Goal: Task Accomplishment & Management: Complete application form

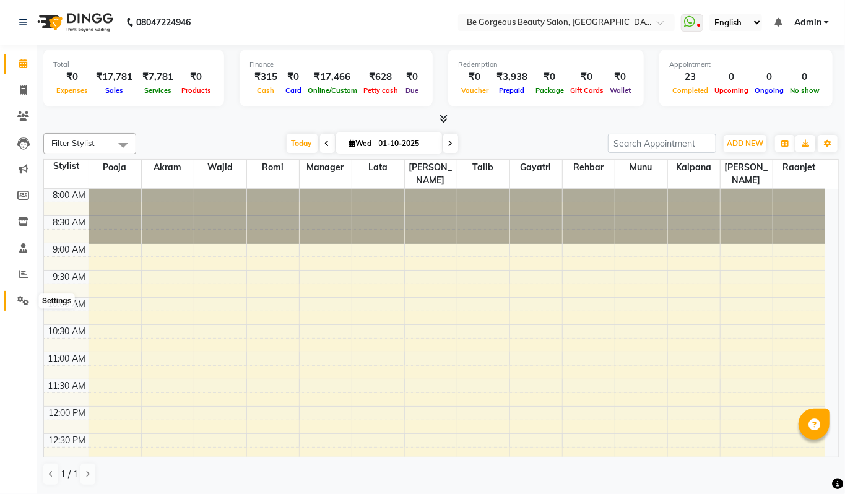
click at [25, 302] on icon at bounding box center [23, 300] width 12 height 9
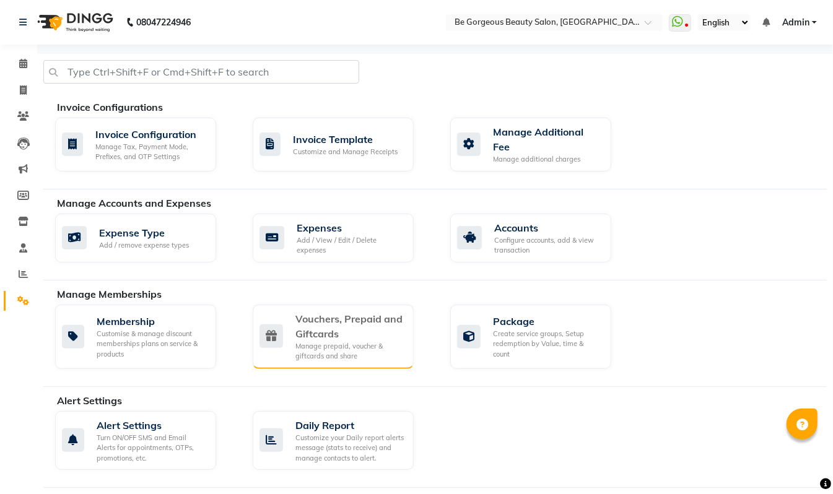
click at [337, 347] on div "Manage prepaid, voucher & giftcards and share" at bounding box center [349, 351] width 108 height 20
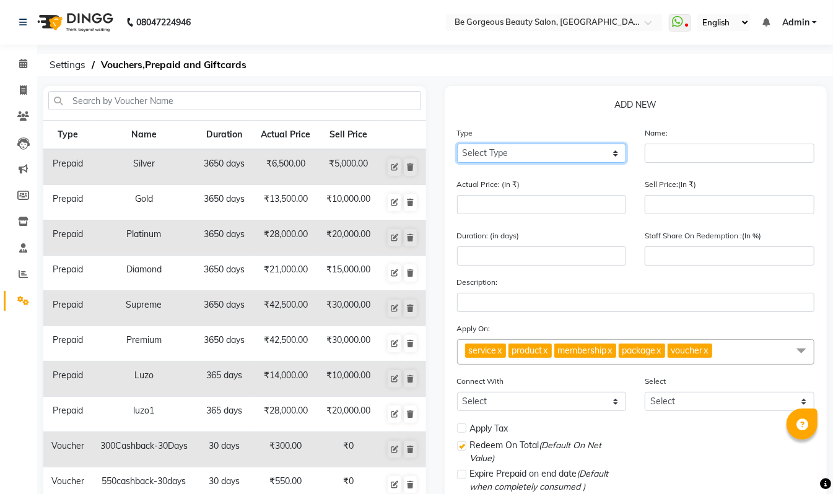
click at [516, 156] on select "Select Type Voucher Prepaid Gift Card" at bounding box center [542, 153] width 170 height 19
select select "P"
click at [457, 144] on select "Select Type Voucher Prepaid Gift Card" at bounding box center [542, 153] width 170 height 19
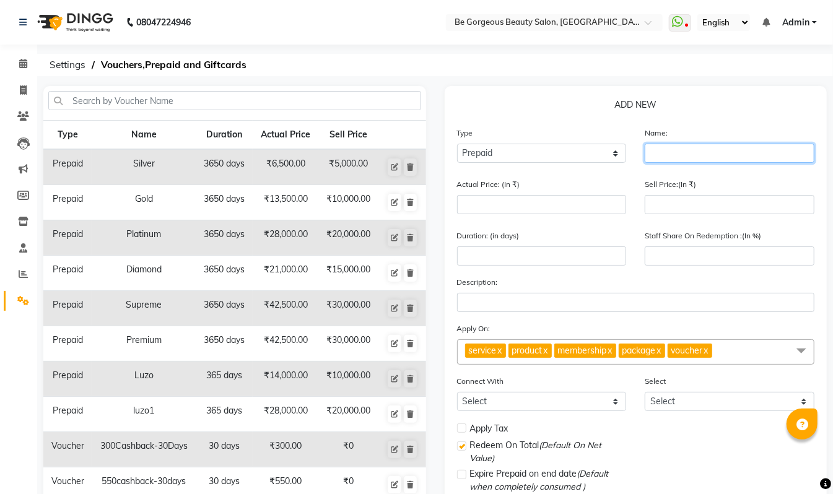
click at [667, 149] on input "text" at bounding box center [729, 153] width 170 height 19
type input "luxary"
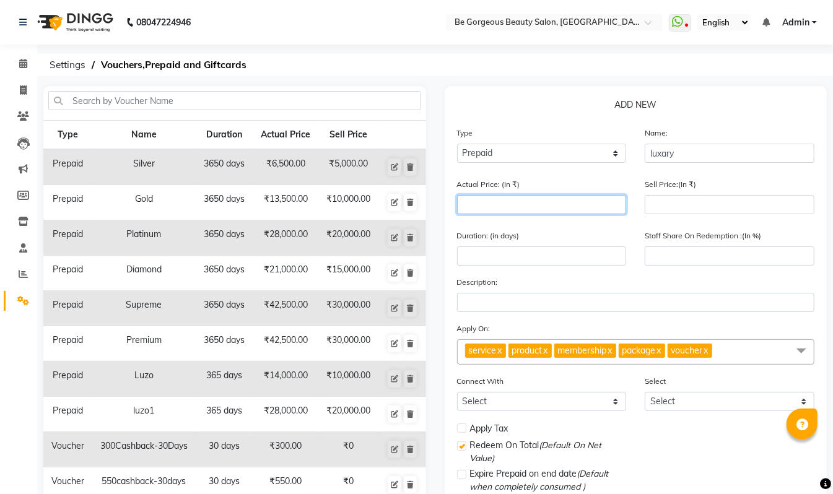
click at [492, 204] on input "number" at bounding box center [542, 204] width 170 height 19
type input "5"
type input "0"
type input "57000"
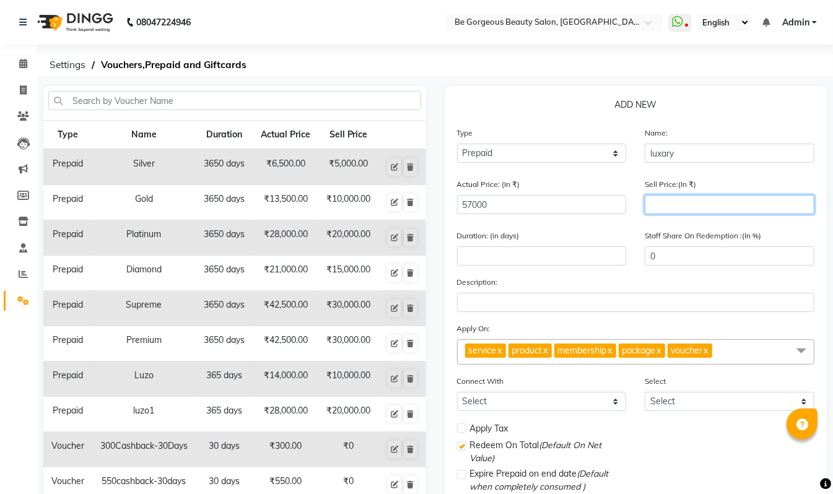
click at [701, 206] on input "number" at bounding box center [729, 204] width 170 height 19
type input "400"
type input "1"
type input "4000"
type input "7"
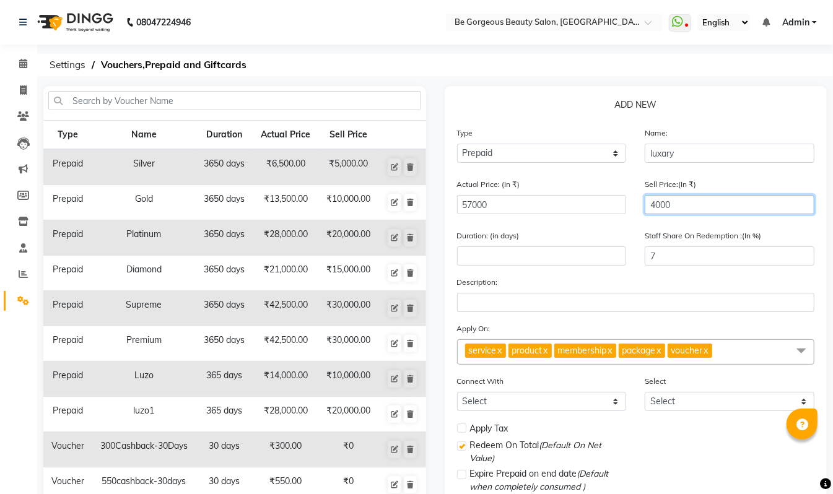
type input "40000"
type input "70"
type input "40000"
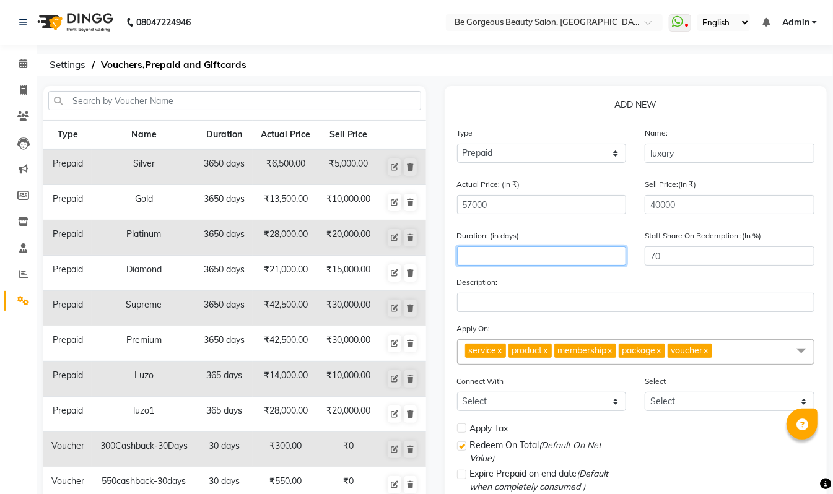
click at [511, 261] on input "number" at bounding box center [542, 255] width 170 height 19
type input "365"
click at [80, 162] on td "Prepaid" at bounding box center [67, 167] width 48 height 36
click at [392, 414] on icon at bounding box center [394, 413] width 7 height 7
type input "luzo1"
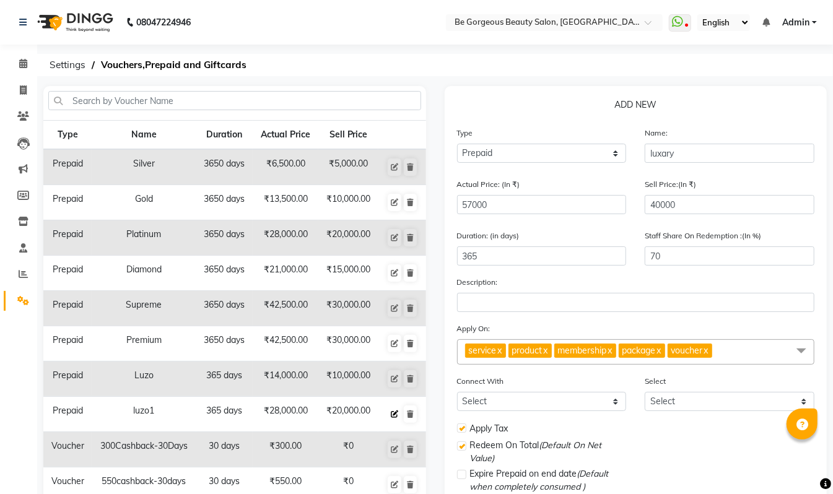
type input "28000"
type input "20000"
type input "71"
checkbox input "true"
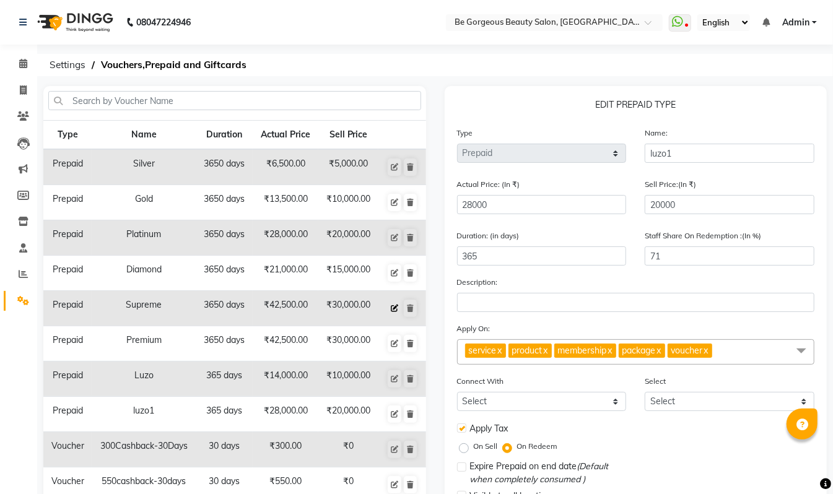
click at [391, 310] on icon at bounding box center [394, 308] width 7 height 7
type input "Supreme"
type input "42500"
type input "30000"
type input "3650"
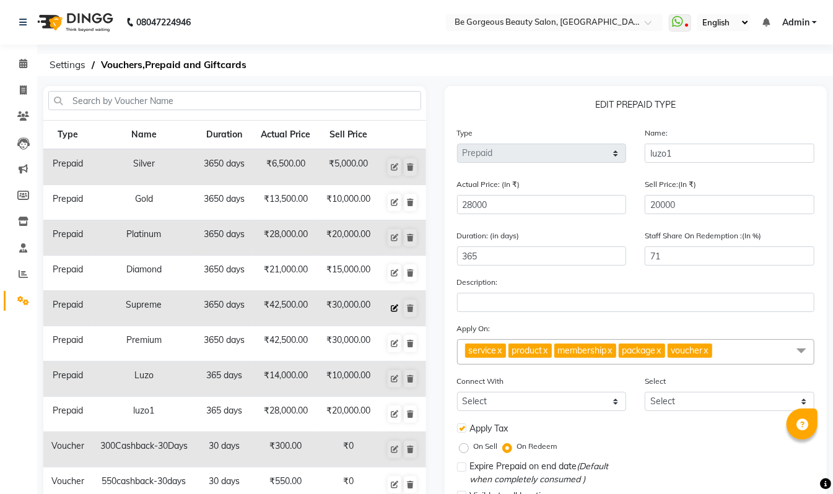
type input "71"
click at [394, 310] on icon at bounding box center [394, 308] width 7 height 7
click at [394, 277] on button at bounding box center [395, 272] width 14 height 17
type input "Diamond"
type input "21000"
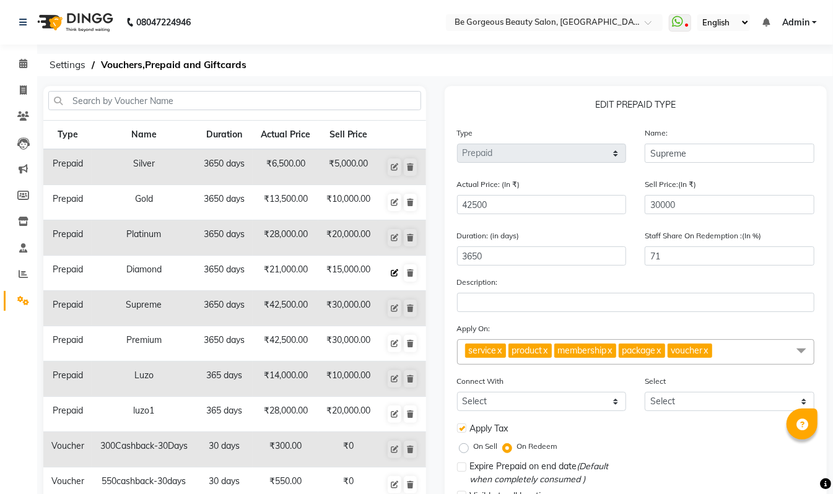
type input "15000"
type input "0"
click at [25, 297] on icon at bounding box center [23, 300] width 12 height 9
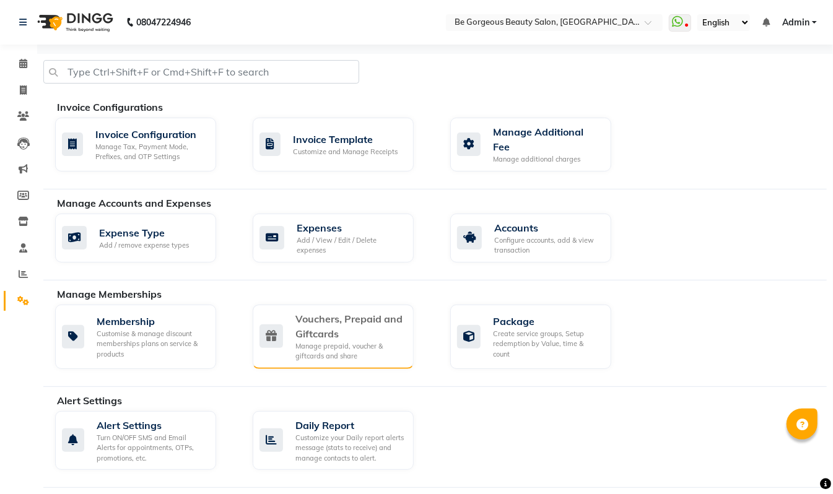
click at [345, 318] on div "Vouchers, Prepaid and Giftcards" at bounding box center [349, 326] width 108 height 30
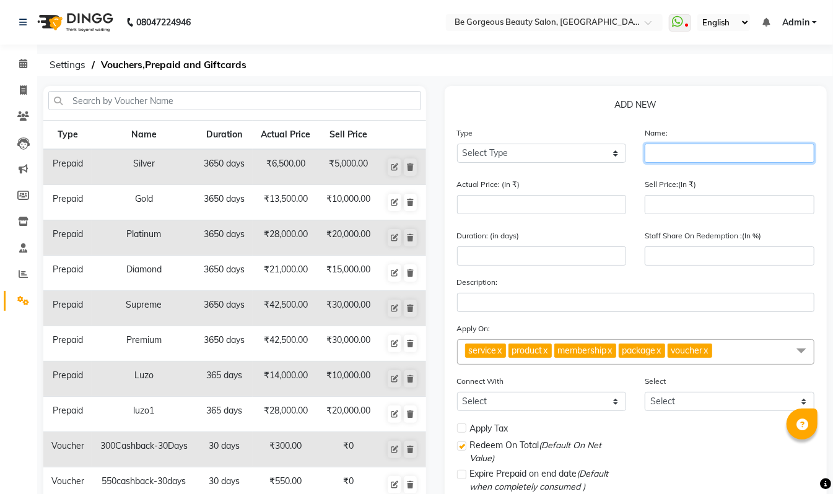
click at [659, 152] on input "text" at bounding box center [729, 153] width 170 height 19
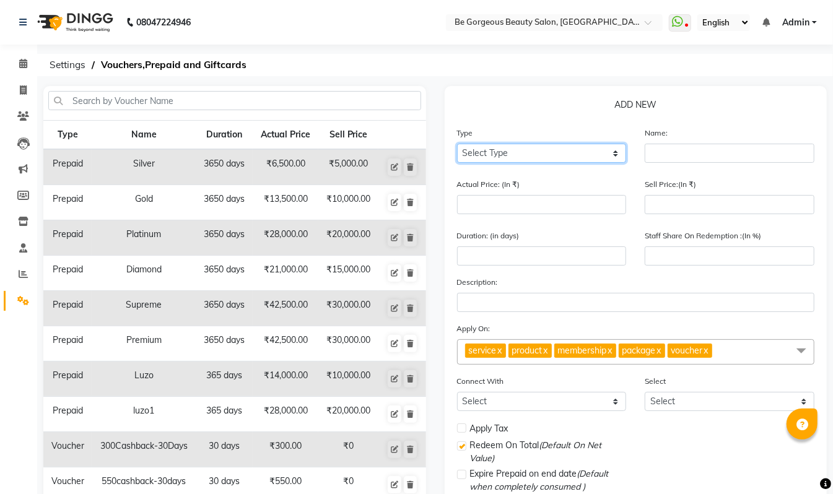
click at [501, 157] on select "Select Type Voucher Prepaid Gift Card" at bounding box center [542, 153] width 170 height 19
select select "P"
click at [457, 144] on select "Select Type Voucher Prepaid Gift Card" at bounding box center [542, 153] width 170 height 19
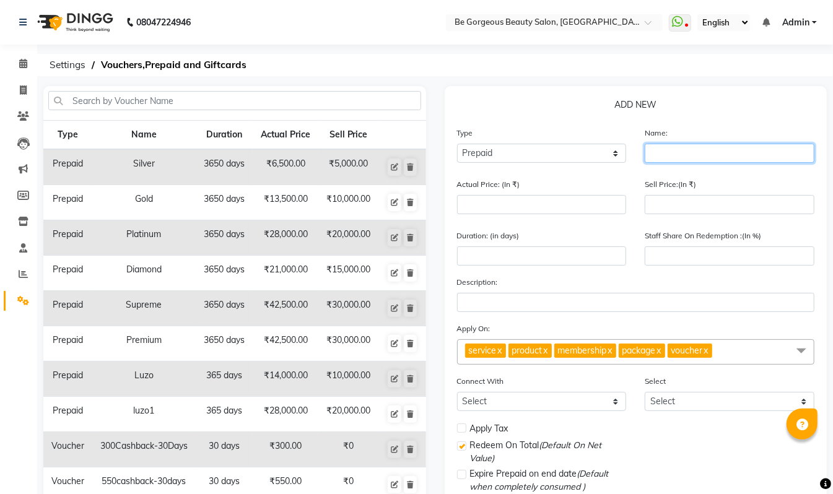
click at [666, 155] on input "text" at bounding box center [729, 153] width 170 height 19
type input "luxe"
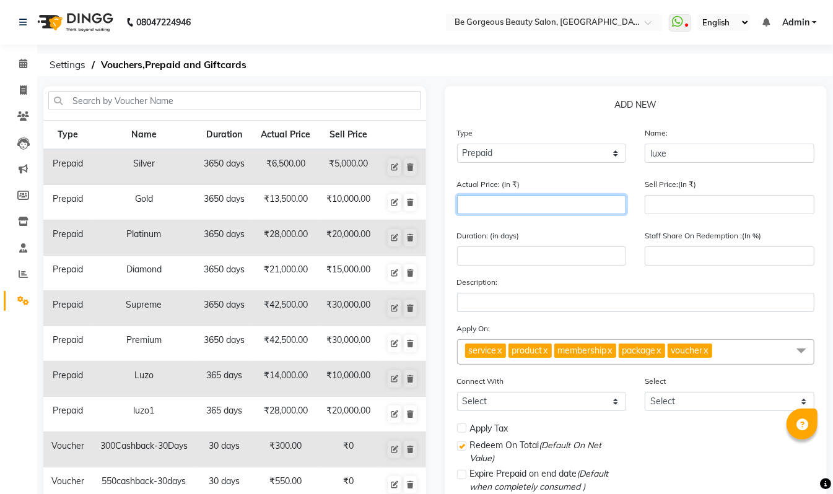
click at [493, 201] on input "number" at bounding box center [542, 204] width 170 height 19
type input "4"
type input "0"
type input "4"
type input "57000"
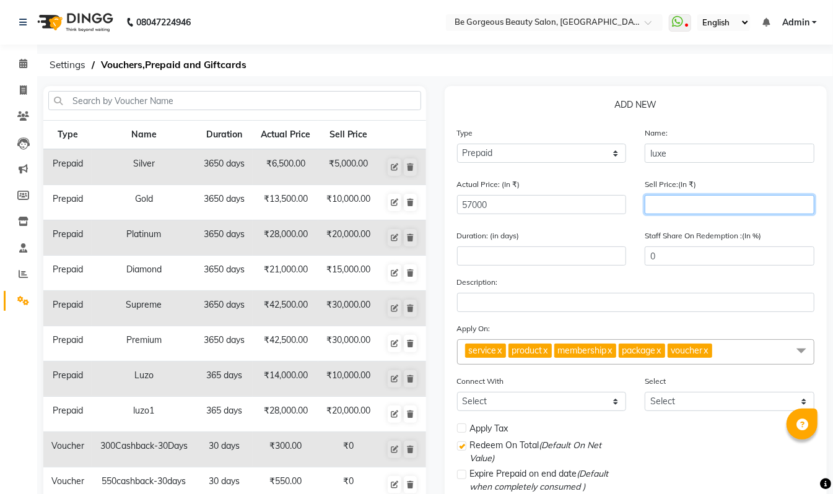
click at [685, 206] on input "number" at bounding box center [729, 204] width 170 height 19
type input "400"
type input "1"
type input "4000"
type input "7"
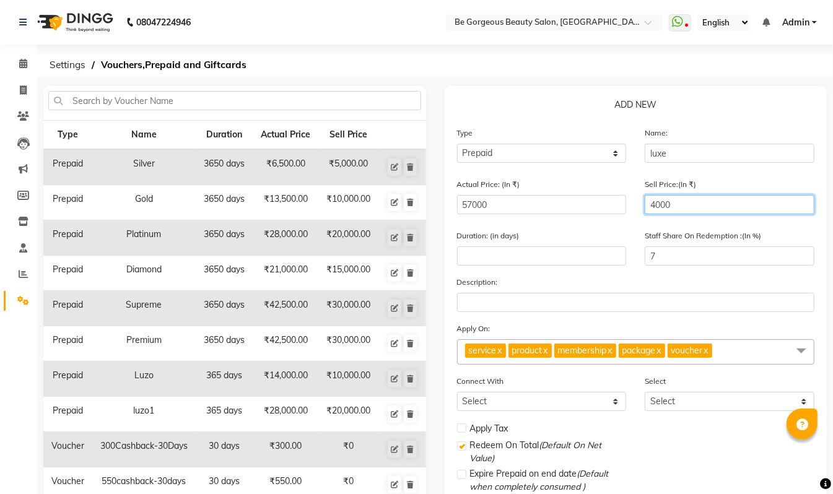
type input "40000"
type input "70"
type input "40000"
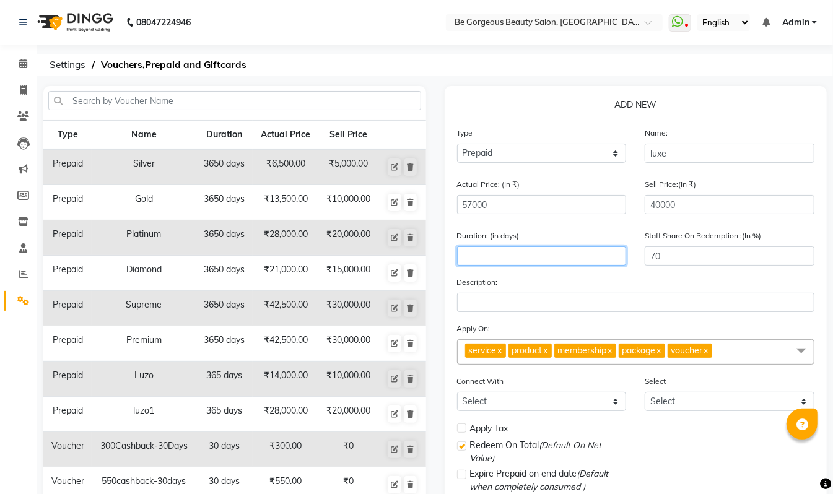
click at [473, 250] on input "number" at bounding box center [542, 255] width 170 height 19
type input "3650"
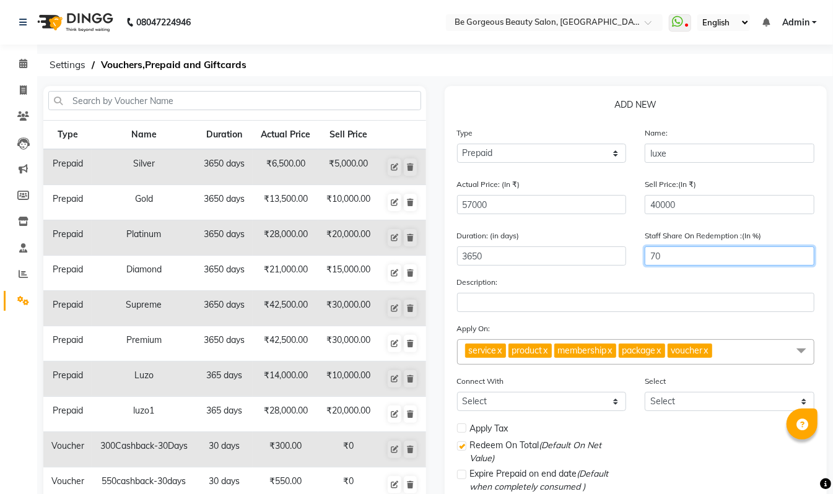
drag, startPoint x: 670, startPoint y: 256, endPoint x: 624, endPoint y: 256, distance: 45.8
click at [629, 258] on div "Duration: (in days) 3650 Staff Share On Redemption :(In %) 70" at bounding box center [636, 252] width 376 height 46
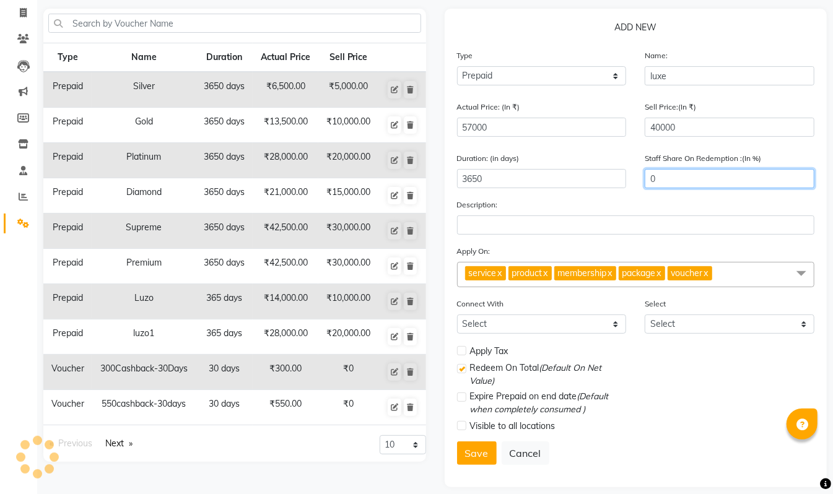
scroll to position [87, 0]
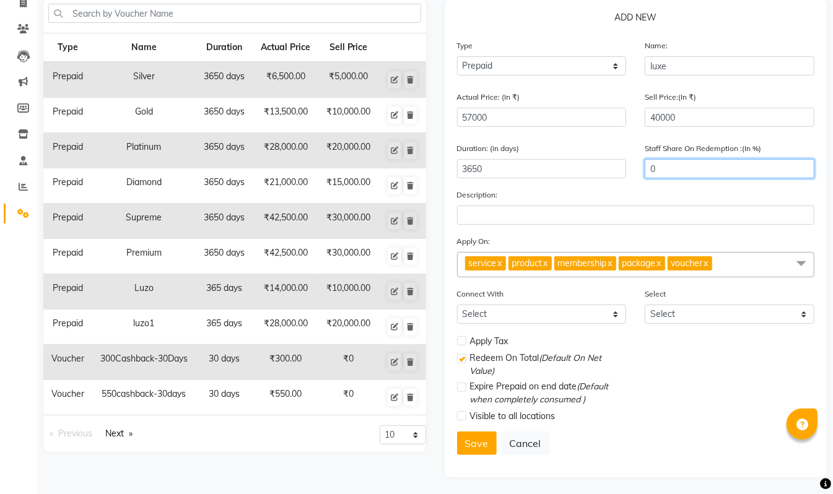
type input "0"
click at [459, 339] on label at bounding box center [461, 340] width 9 height 9
click at [459, 339] on input "checkbox" at bounding box center [461, 341] width 8 height 8
checkbox input "true"
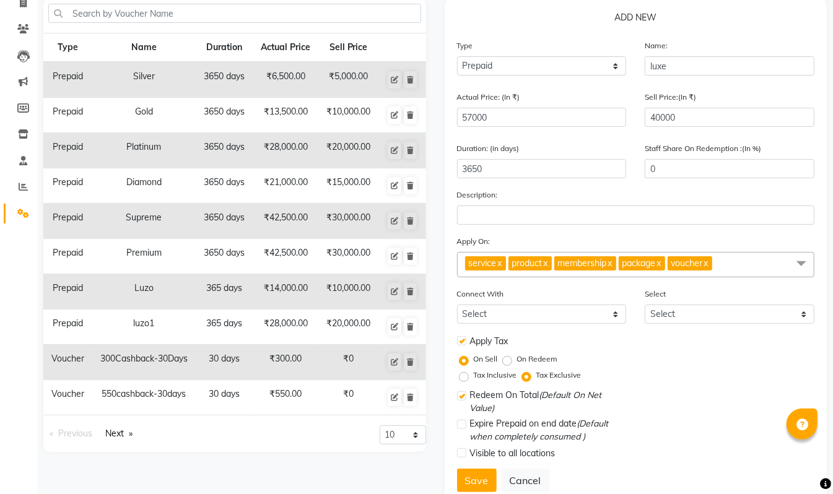
click at [517, 359] on label "On Redeem" at bounding box center [537, 358] width 41 height 11
click at [508, 359] on input "On Redeem" at bounding box center [509, 359] width 9 height 9
radio input "true"
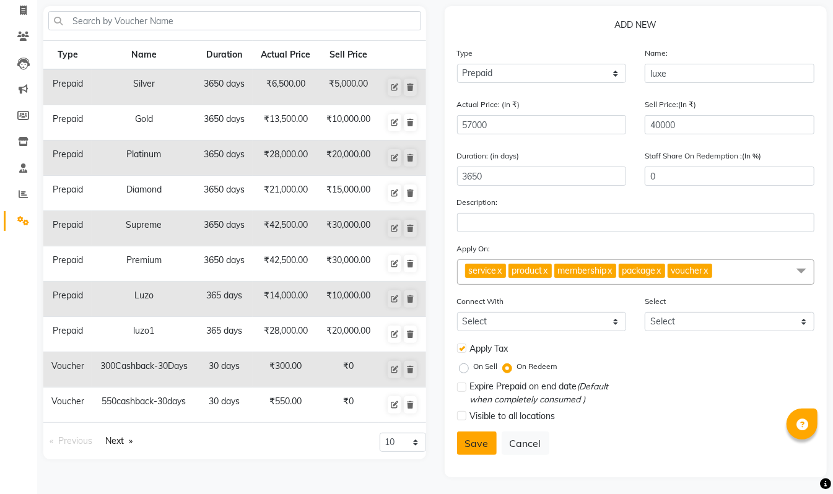
click at [466, 446] on button "Save" at bounding box center [477, 443] width 40 height 24
select select
checkbox input "false"
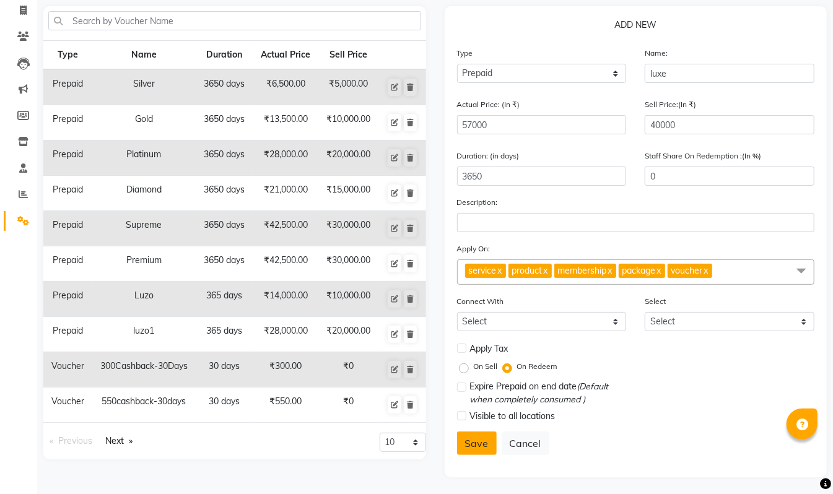
checkbox input "false"
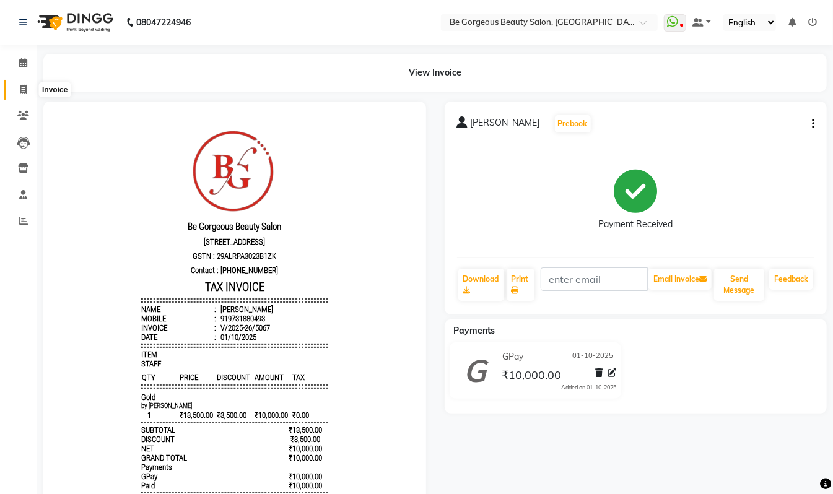
click at [25, 85] on icon at bounding box center [23, 89] width 7 height 9
select select "5405"
select select "service"
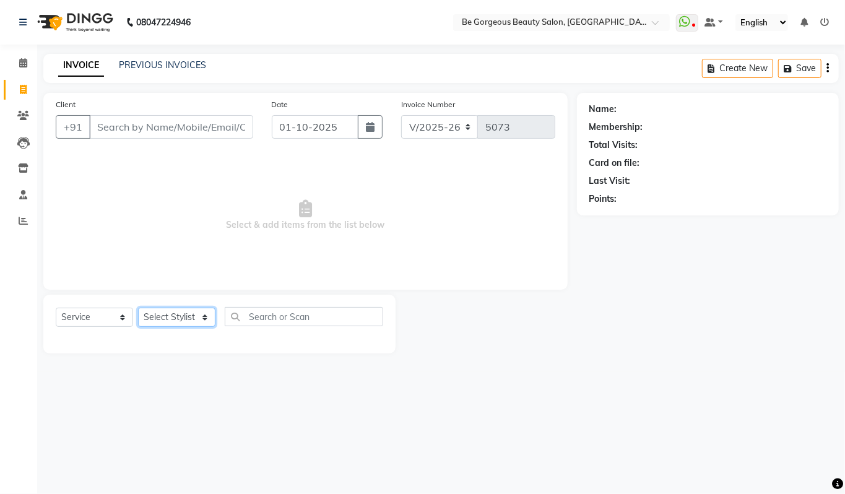
click at [173, 313] on select "Select Stylist Akram Anas Gayatri Kalpana lata Manager Munu Pooja Raanjet Rehba…" at bounding box center [176, 317] width 77 height 19
select select "90705"
click at [138, 308] on select "Select Stylist Akram Anas Gayatri Kalpana lata Manager Munu Pooja Raanjet Rehba…" at bounding box center [176, 317] width 77 height 19
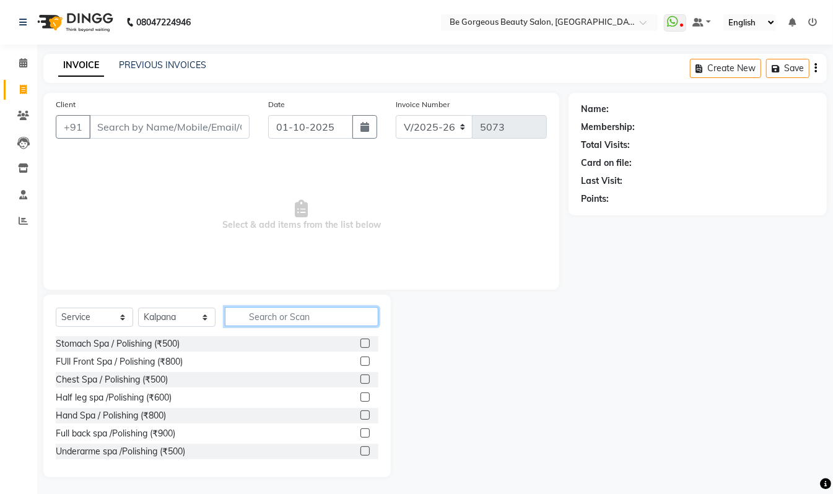
click at [268, 314] on input "text" at bounding box center [302, 316] width 154 height 19
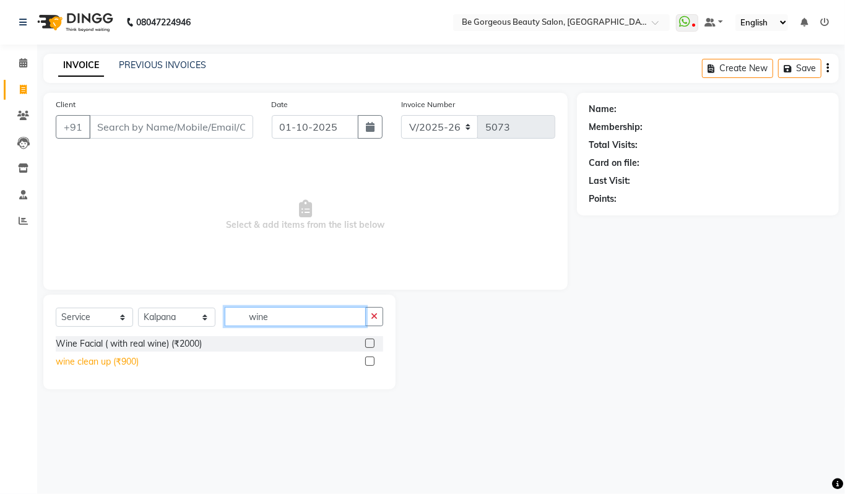
type input "wine"
click at [102, 366] on div "wine clean up (₹900)" at bounding box center [97, 361] width 83 height 13
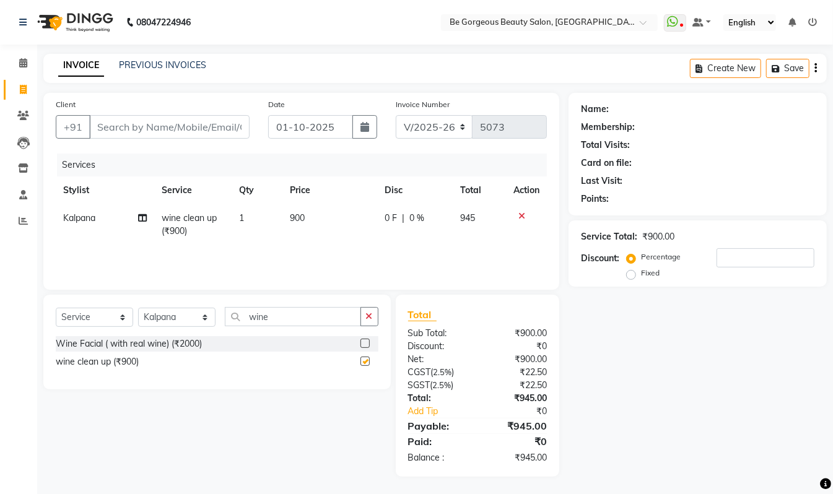
checkbox input "false"
drag, startPoint x: 275, startPoint y: 318, endPoint x: 199, endPoint y: 300, distance: 78.2
click at [201, 300] on div "Select Service Product Membership Package Voucher Prepaid Gift Card Select Styl…" at bounding box center [216, 342] width 347 height 95
drag, startPoint x: 279, startPoint y: 311, endPoint x: 201, endPoint y: 318, distance: 78.3
click at [204, 317] on div "Select Service Product Membership Package Voucher Prepaid Gift Card Select Styl…" at bounding box center [217, 321] width 323 height 29
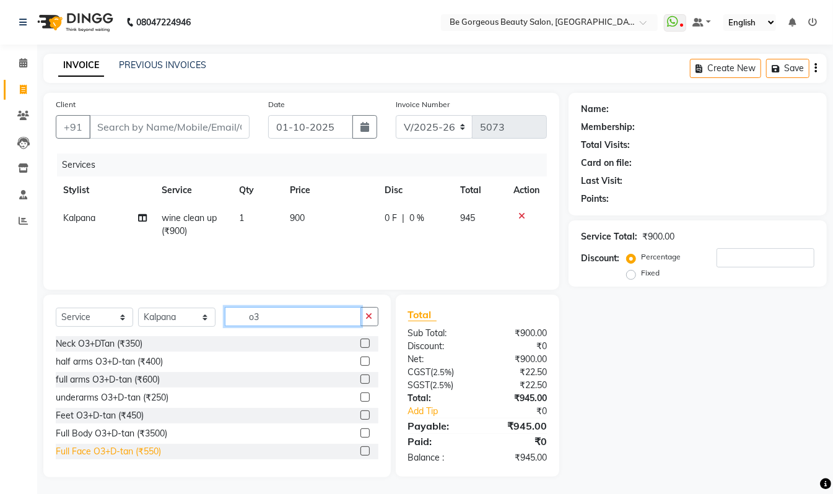
type input "o3"
click at [159, 453] on div "Full Face O3+D-tan (₹550)" at bounding box center [108, 451] width 105 height 13
checkbox input "false"
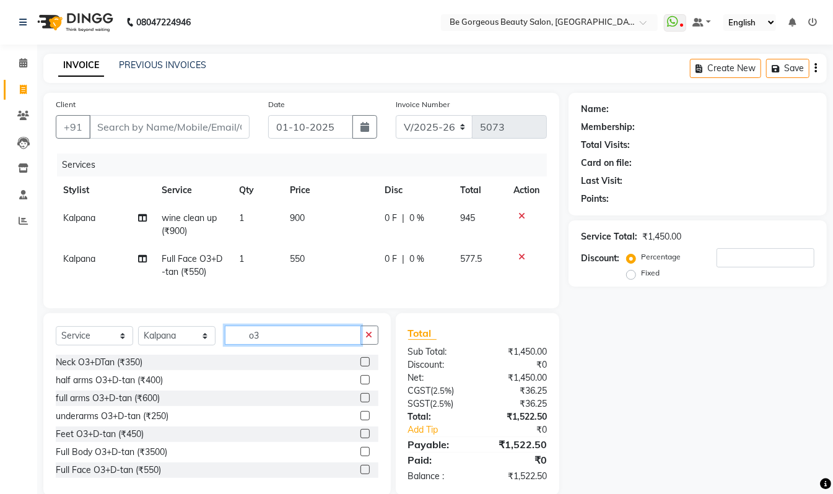
drag, startPoint x: 269, startPoint y: 349, endPoint x: 193, endPoint y: 329, distance: 78.1
click at [193, 329] on div "Select Service Product Membership Package Voucher Prepaid Gift Card Select Styl…" at bounding box center [216, 404] width 347 height 183
type input "under"
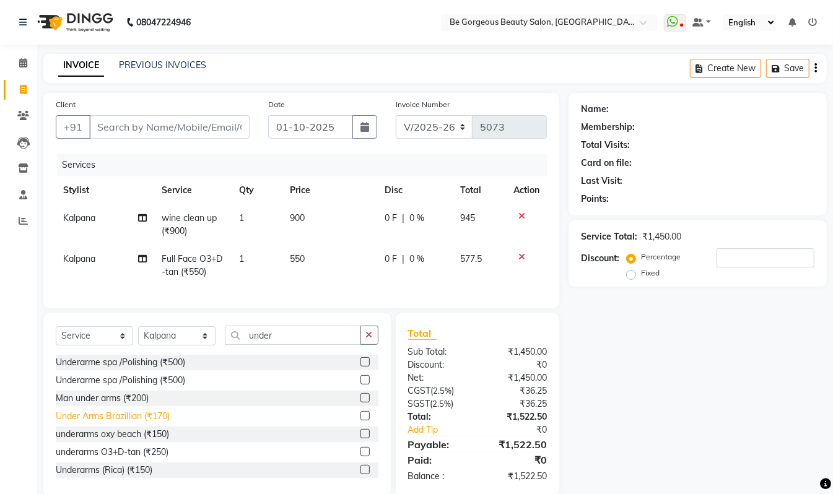
click at [167, 423] on div "Under Arms Brazillian (₹170)" at bounding box center [113, 416] width 114 height 13
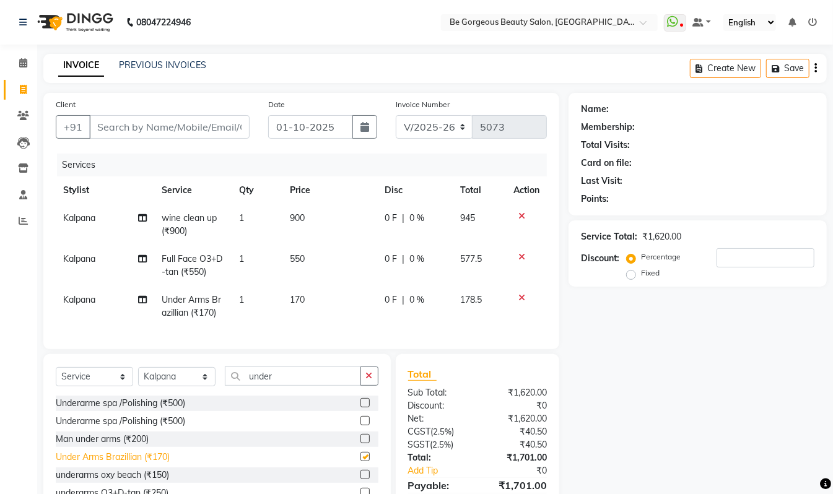
checkbox input "false"
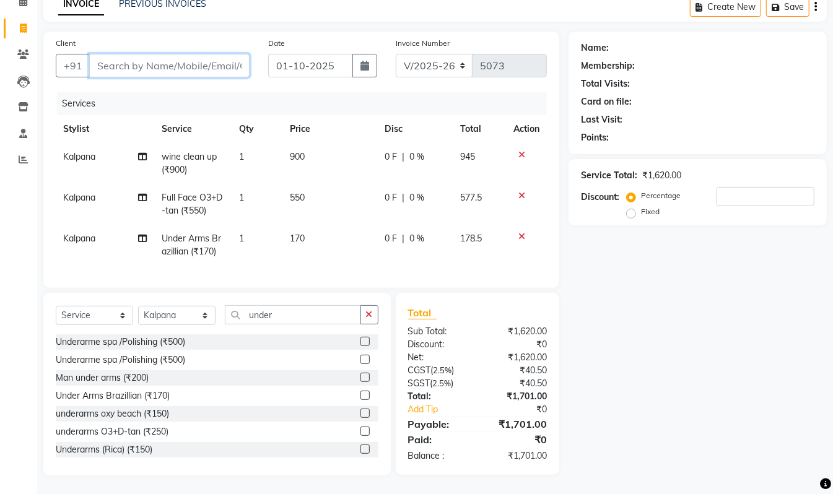
click at [194, 54] on input "Client" at bounding box center [169, 66] width 160 height 24
type input "8"
type input "0"
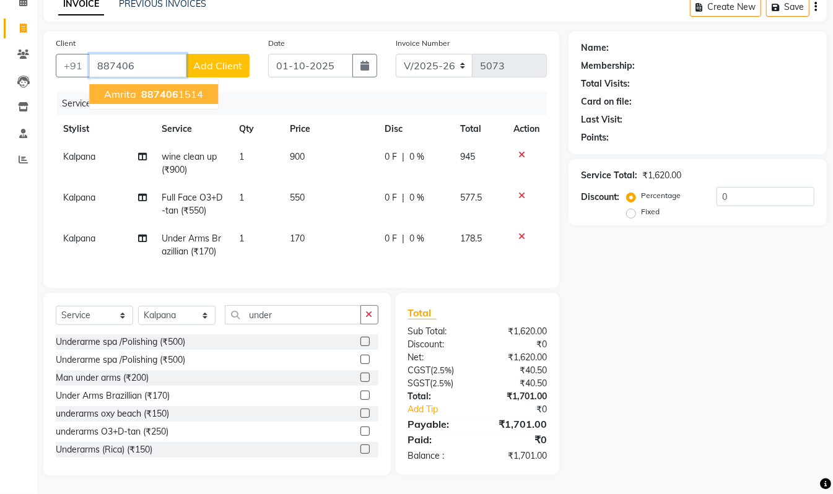
click at [174, 88] on span "887406" at bounding box center [159, 94] width 37 height 12
type input "8874061514"
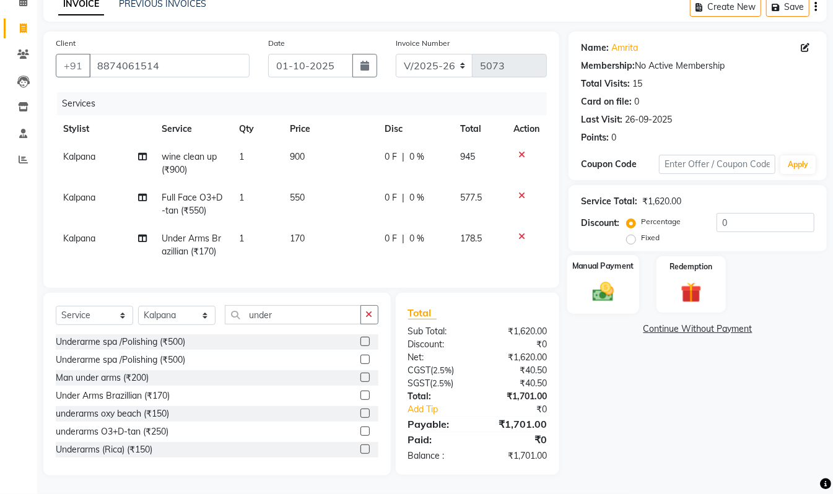
click at [592, 279] on img at bounding box center [603, 291] width 35 height 25
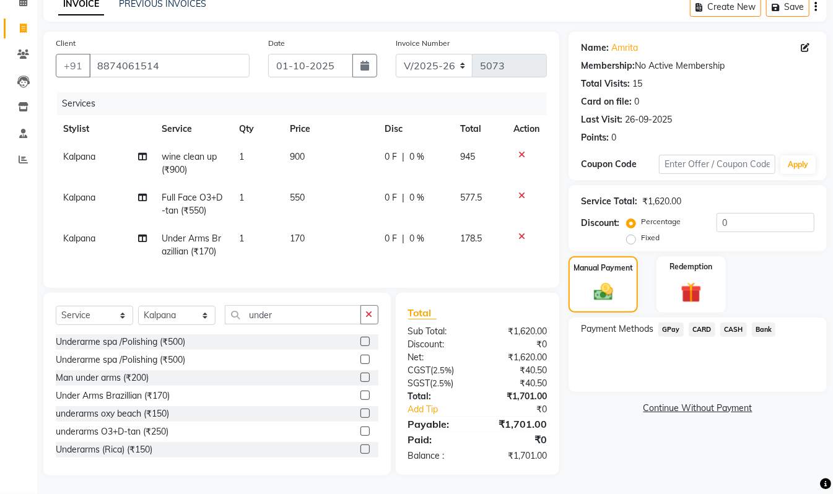
drag, startPoint x: 617, startPoint y: 444, endPoint x: 613, endPoint y: 431, distance: 13.7
click at [617, 443] on div "Name: Amrita Membership: No Active Membership Total Visits: 15 Card on file: 0 …" at bounding box center [701, 254] width 267 height 444
drag, startPoint x: 733, startPoint y: 211, endPoint x: 699, endPoint y: 216, distance: 34.4
click at [699, 216] on div "Percentage Fixed 0" at bounding box center [721, 229] width 185 height 33
type input "10"
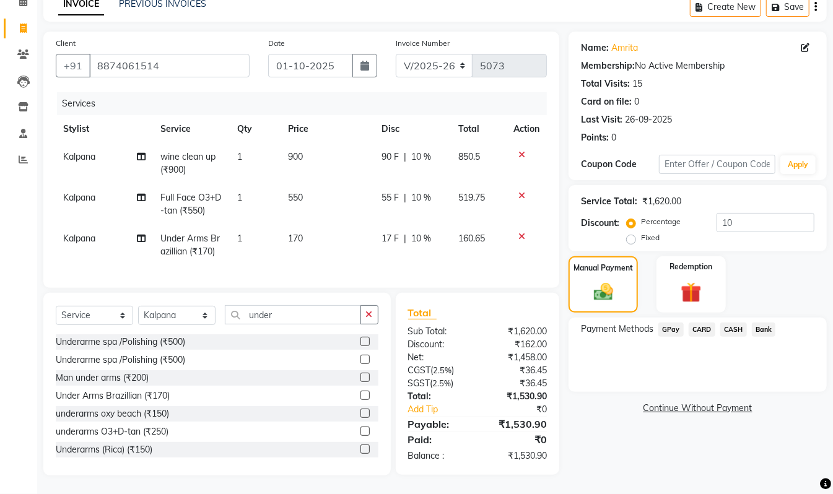
click at [579, 426] on div "Name: Amrita Membership: No Active Membership Total Visits: 15 Card on file: 0 …" at bounding box center [701, 254] width 267 height 444
click at [677, 323] on span "GPay" at bounding box center [670, 330] width 25 height 14
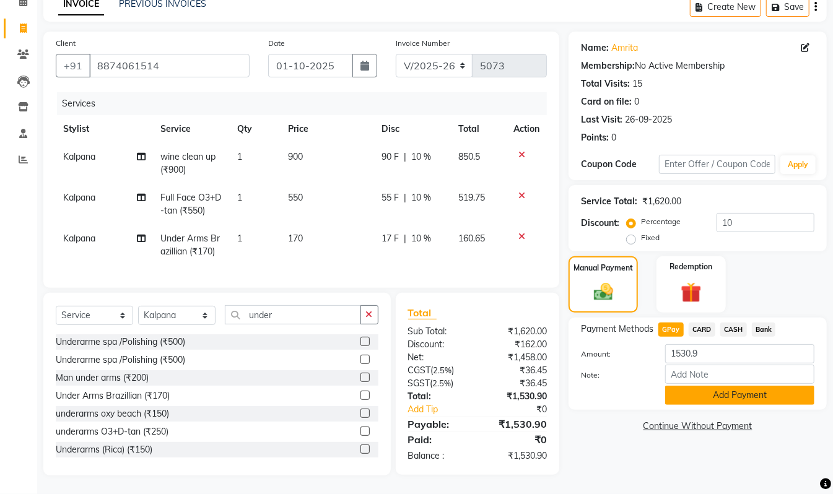
click at [734, 386] on button "Add Payment" at bounding box center [739, 395] width 149 height 19
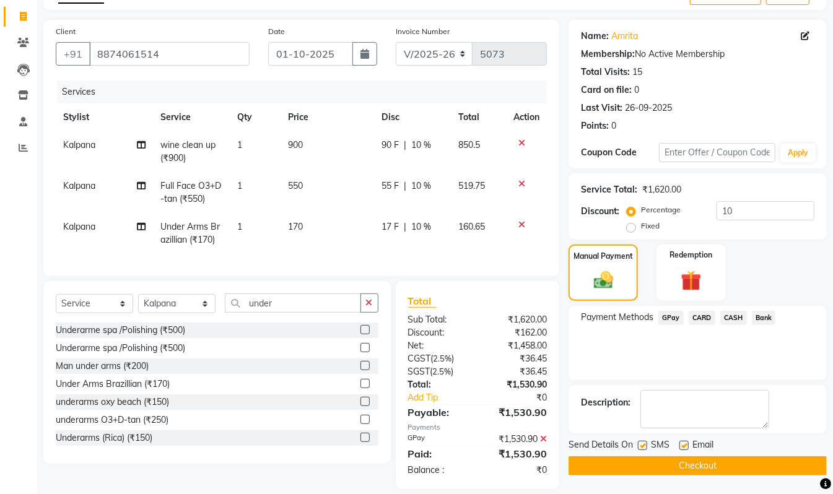
click at [709, 463] on button "Checkout" at bounding box center [697, 465] width 258 height 19
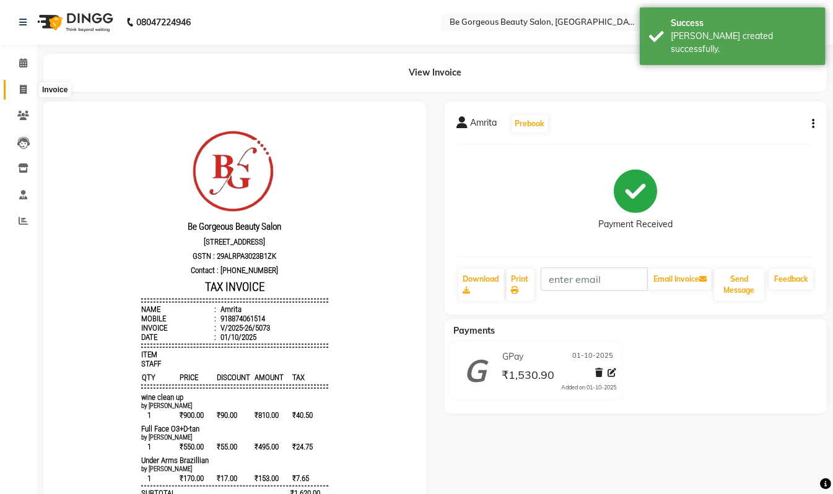
click at [24, 87] on icon at bounding box center [23, 89] width 7 height 9
select select "5405"
select select "service"
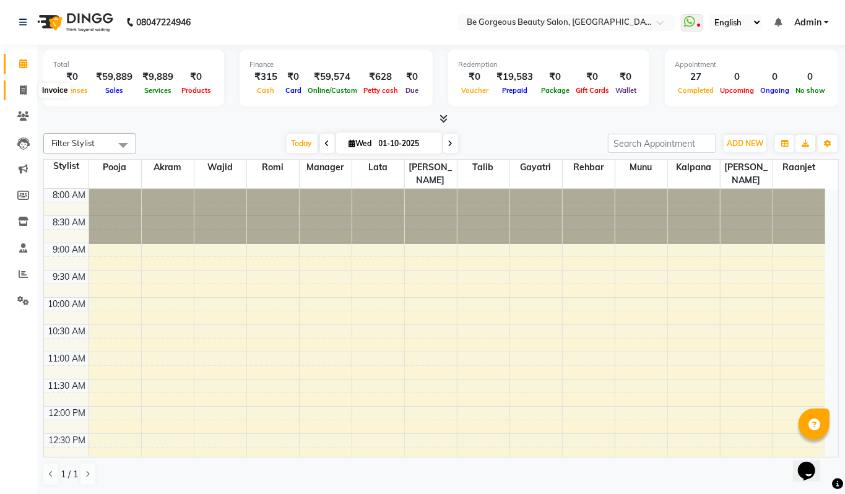
click at [23, 92] on icon at bounding box center [23, 89] width 7 height 9
select select "5405"
select select "service"
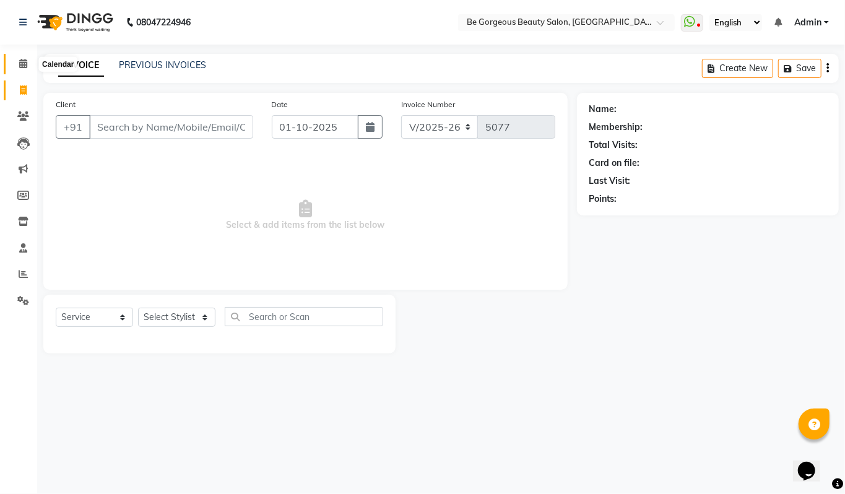
click at [25, 66] on icon at bounding box center [23, 63] width 8 height 9
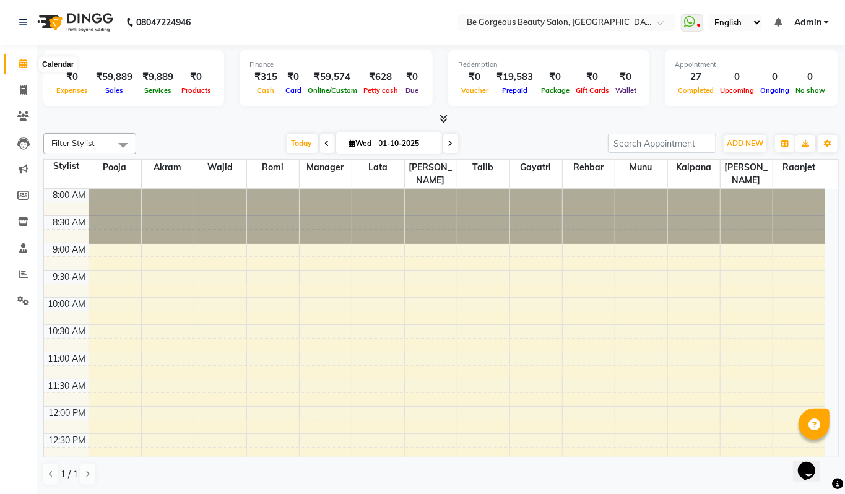
click at [20, 67] on icon at bounding box center [23, 63] width 8 height 9
click at [20, 87] on icon at bounding box center [23, 89] width 7 height 9
select select "service"
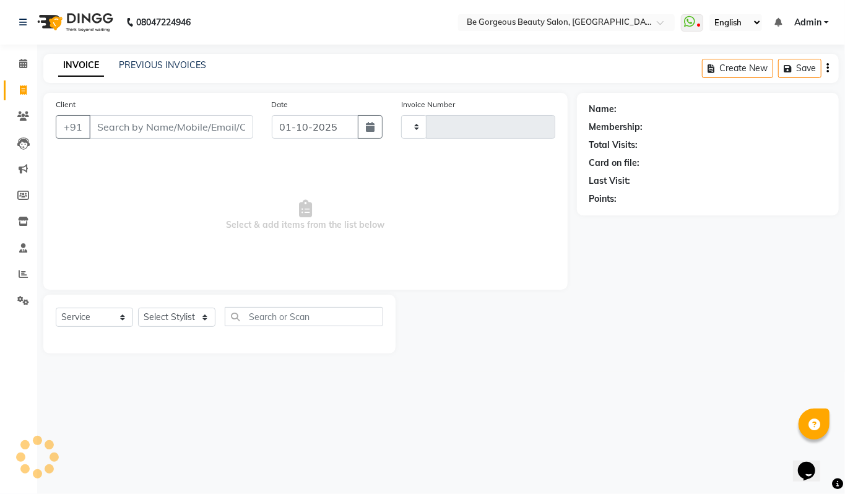
type input "5077"
select select "5405"
click at [186, 65] on link "PREVIOUS INVOICES" at bounding box center [162, 64] width 87 height 11
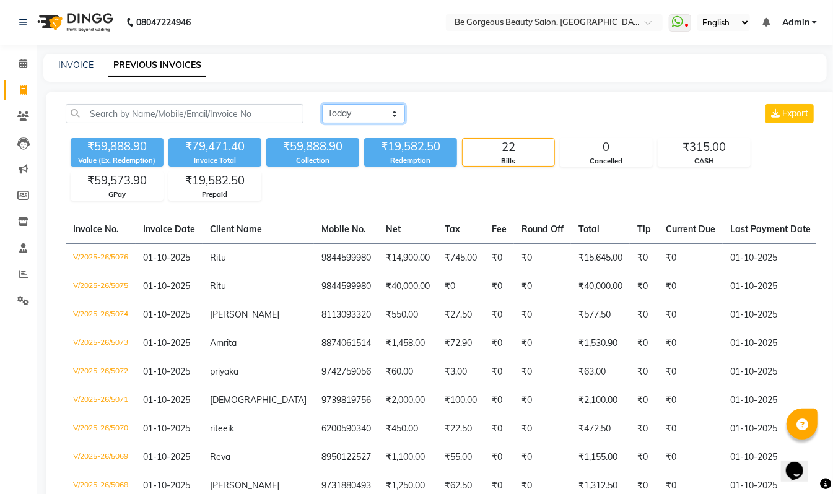
click at [357, 117] on select "Today Yesterday Custom Range" at bounding box center [363, 113] width 83 height 19
select select "range"
click at [322, 104] on select "Today Yesterday Custom Range" at bounding box center [363, 113] width 83 height 19
click at [481, 110] on input "01-10-2025" at bounding box center [464, 113] width 87 height 17
select select "10"
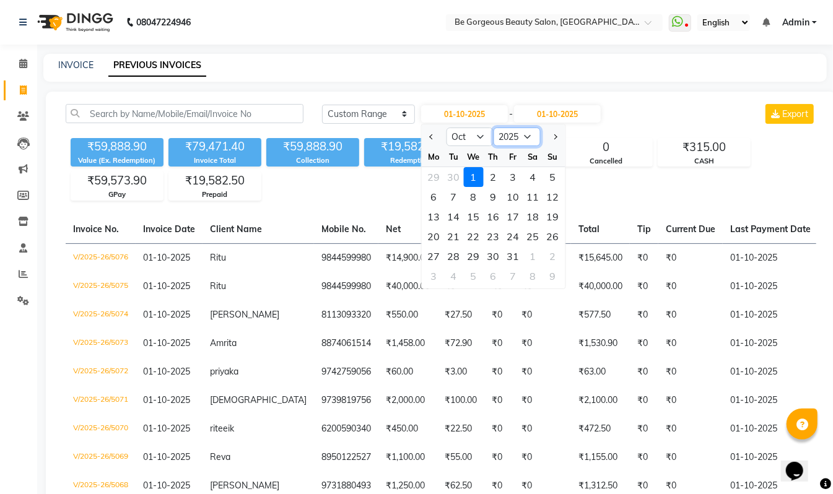
click at [529, 134] on select "2015 2016 2017 2018 2019 2020 2021 2022 2023 2024 2025 2026 2027 2028 2029 2030…" at bounding box center [516, 137] width 47 height 19
select select "2024"
click at [493, 128] on select "2015 2016 2017 2018 2019 2020 2021 2022 2023 2024 2025 2026 2027 2028 2029 2030…" at bounding box center [516, 137] width 47 height 19
click at [454, 175] on div "1" at bounding box center [454, 177] width 20 height 20
type input "01-10-2024"
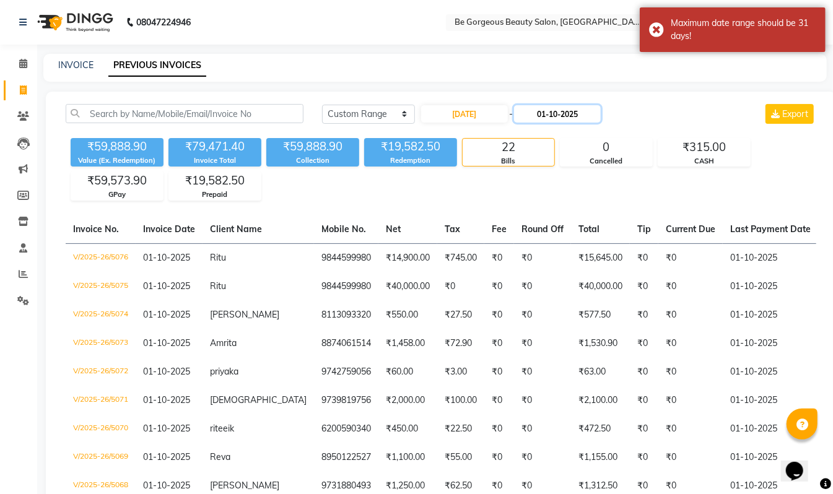
click at [545, 117] on input "01-10-2025" at bounding box center [557, 113] width 87 height 17
select select "10"
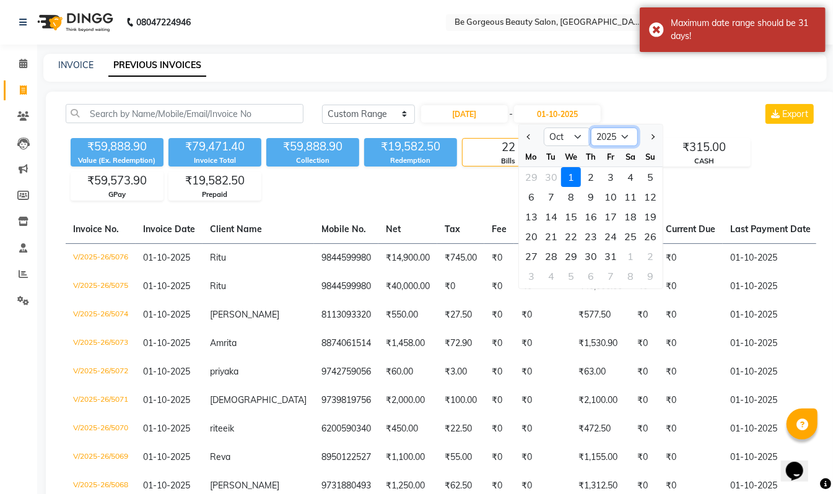
click at [609, 132] on select "2024 2025 2026 2027 2028 2029 2030 2031 2032 2033 2034 2035" at bounding box center [614, 137] width 47 height 19
select select "2024"
click at [591, 128] on select "2024 2025 2026 2027 2028 2029 2030 2031 2032 2033 2034 2035" at bounding box center [614, 137] width 47 height 19
click at [551, 174] on div "1" at bounding box center [551, 177] width 20 height 20
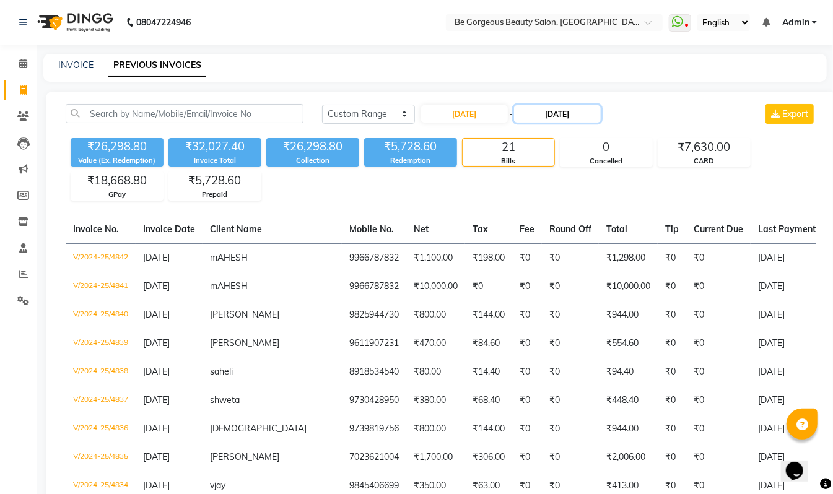
click at [555, 119] on input "01-10-2024" at bounding box center [557, 113] width 87 height 17
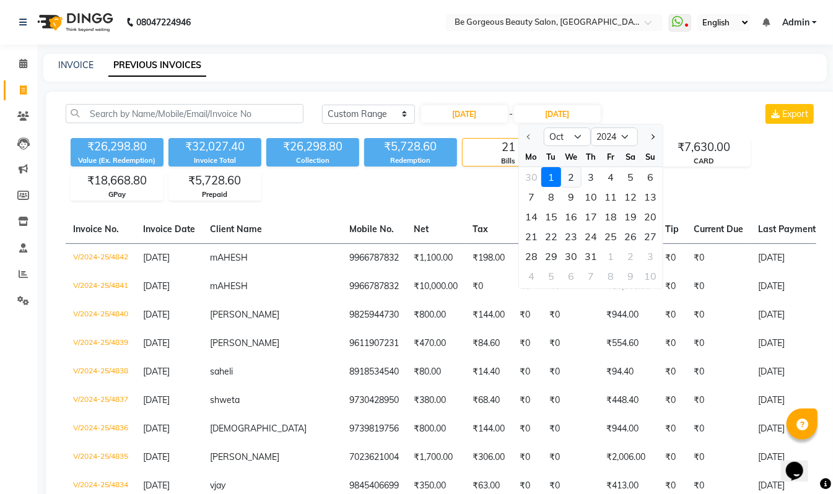
click at [571, 175] on div "2" at bounding box center [571, 177] width 20 height 20
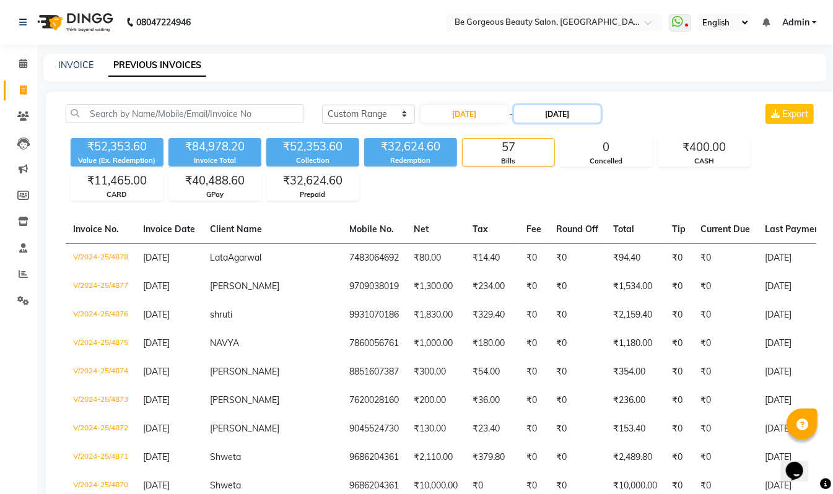
click at [572, 115] on input "02-10-2024" at bounding box center [557, 113] width 87 height 17
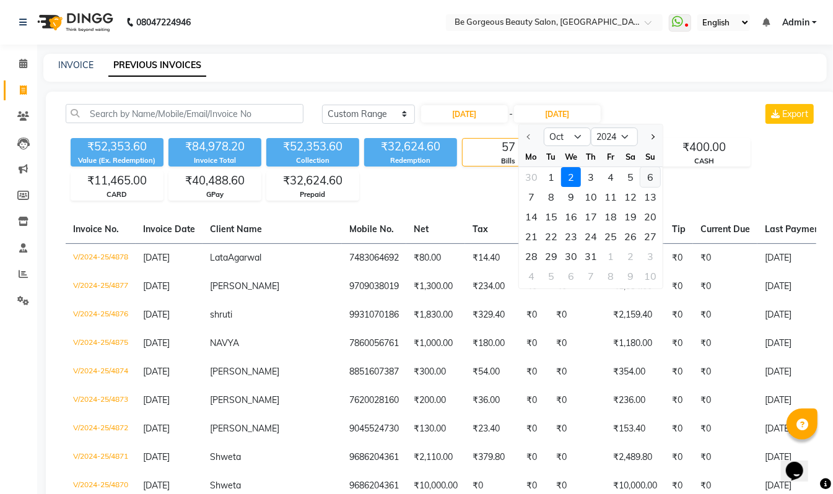
click at [654, 172] on div "6" at bounding box center [650, 177] width 20 height 20
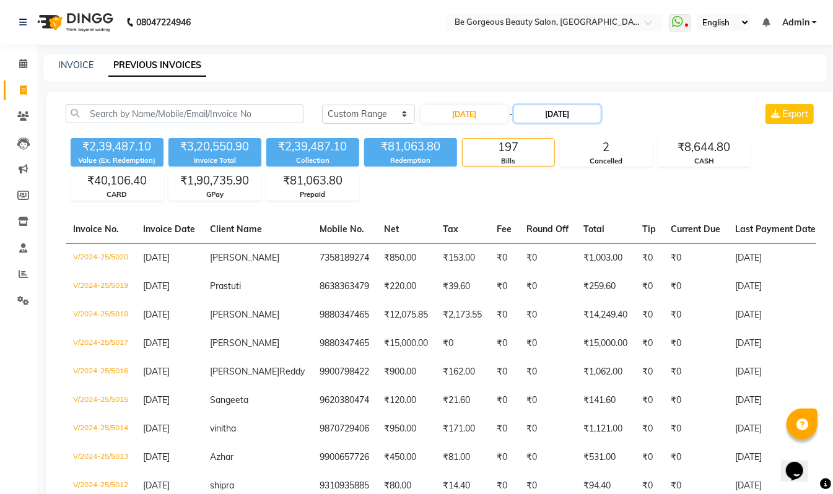
click at [578, 116] on input "06-10-2024" at bounding box center [557, 113] width 87 height 17
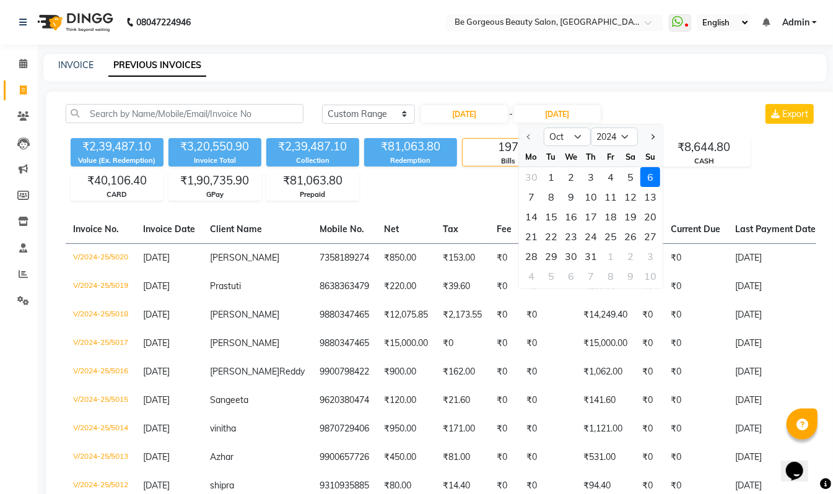
click at [650, 176] on div "6" at bounding box center [650, 177] width 20 height 20
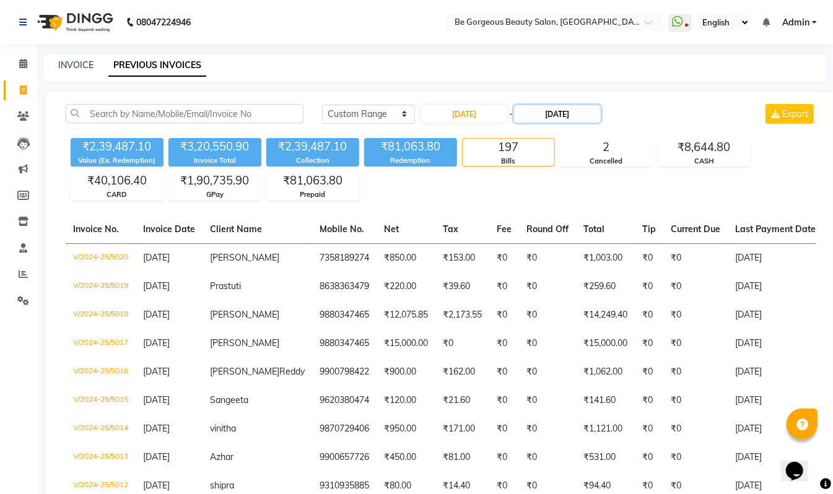
click at [557, 111] on input "06-10-2024" at bounding box center [557, 113] width 87 height 17
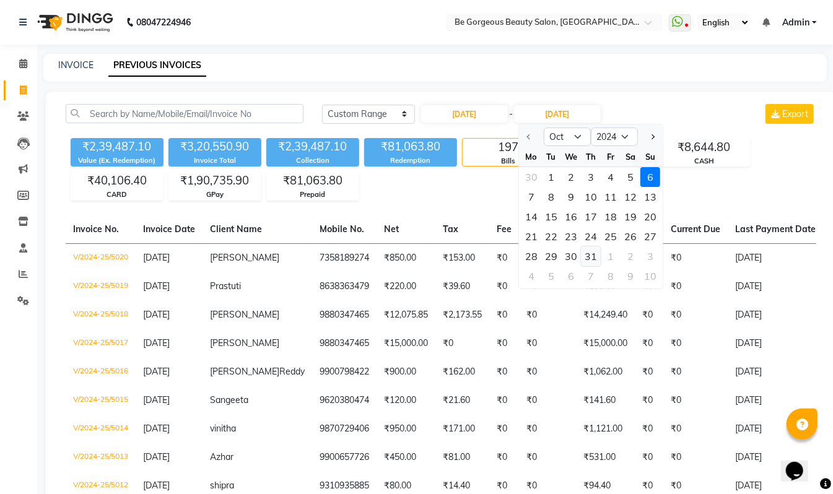
click at [590, 254] on div "31" at bounding box center [591, 256] width 20 height 20
type input "31-10-2024"
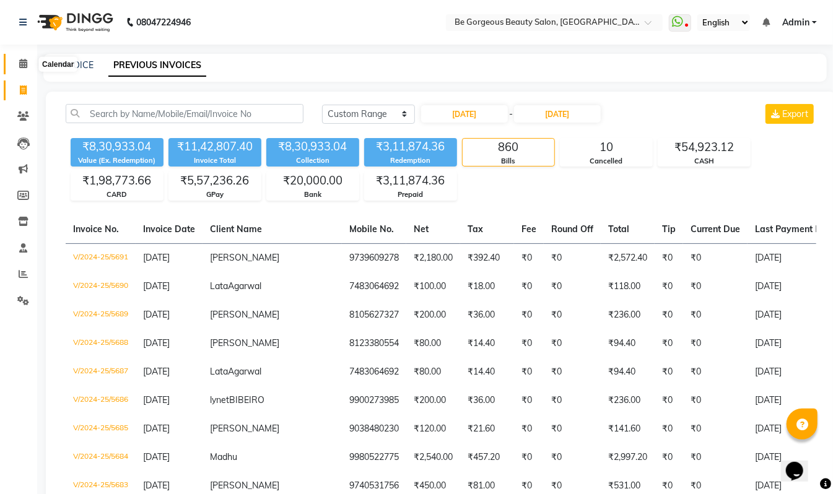
click at [25, 66] on icon at bounding box center [23, 63] width 8 height 9
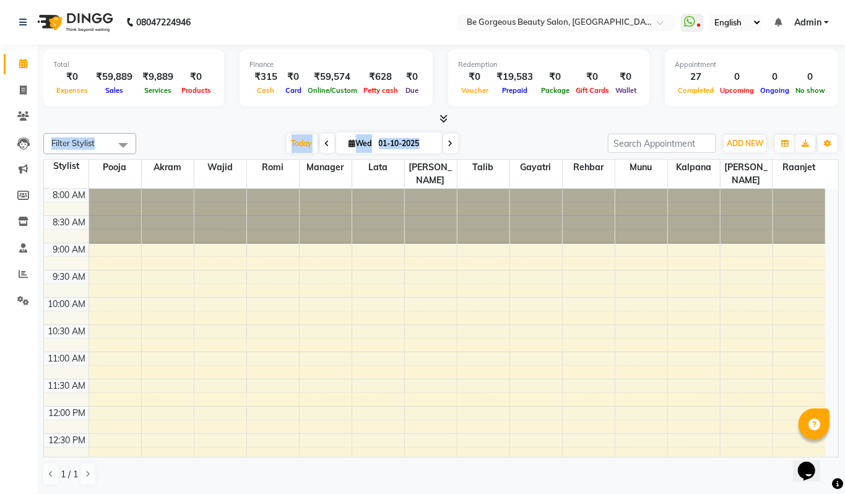
drag, startPoint x: 444, startPoint y: 117, endPoint x: 444, endPoint y: 135, distance: 18.0
click at [444, 135] on div "Total ₹0 Expenses ₹59,889 Sales ₹9,889 Services ₹0 Products Finance ₹315 Cash ₹…" at bounding box center [441, 269] width 808 height 449
click at [442, 118] on icon at bounding box center [444, 118] width 8 height 9
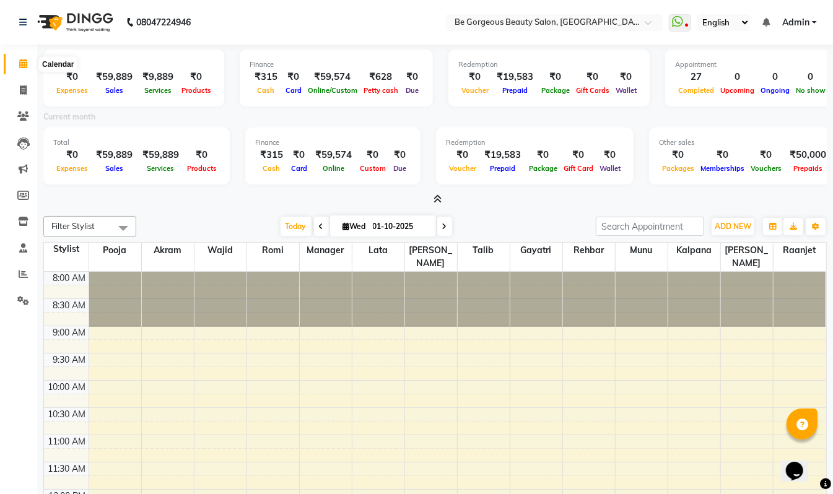
click at [22, 63] on icon at bounding box center [23, 63] width 8 height 9
click at [20, 90] on icon at bounding box center [23, 89] width 7 height 9
select select "service"
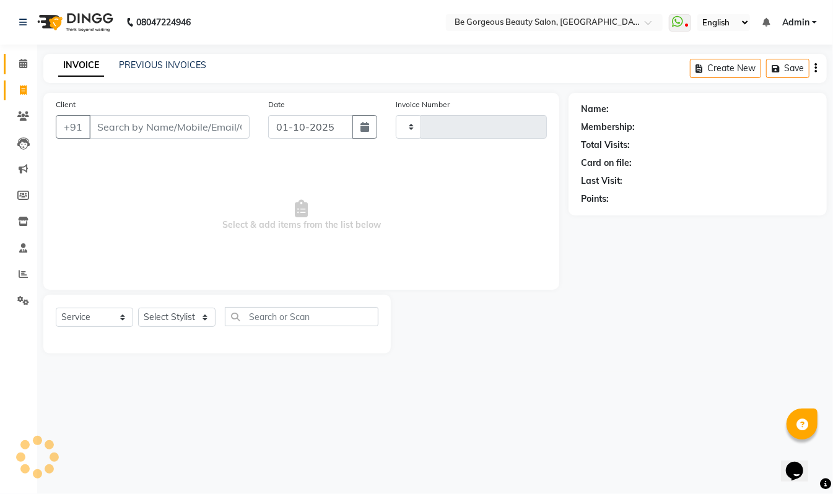
type input "5077"
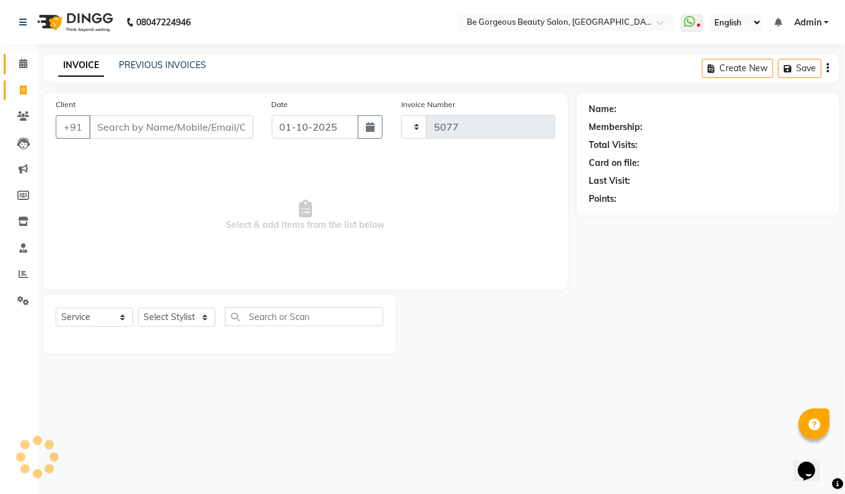
select select "5405"
click at [24, 65] on icon at bounding box center [23, 63] width 8 height 9
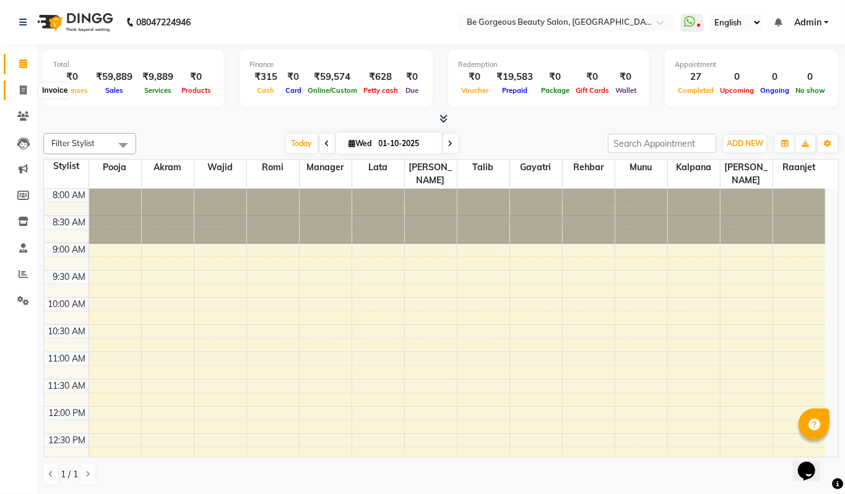
click at [23, 87] on icon at bounding box center [23, 89] width 7 height 9
select select "5405"
select select "service"
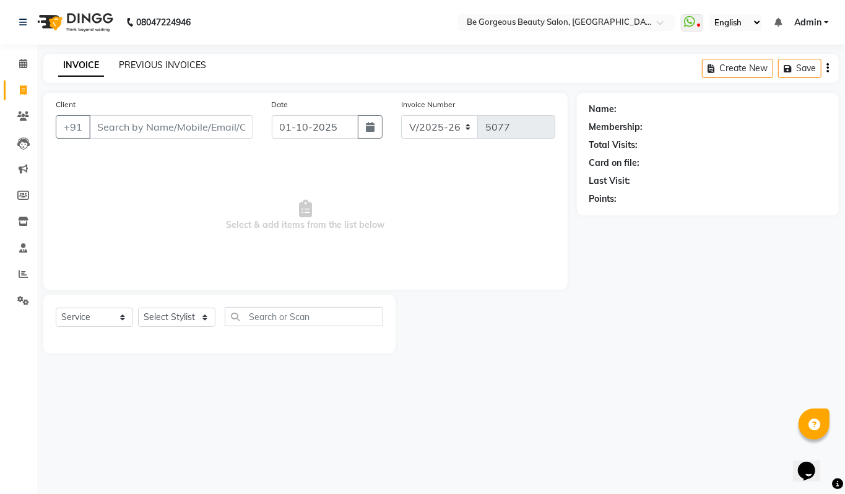
click at [160, 65] on link "PREVIOUS INVOICES" at bounding box center [162, 64] width 87 height 11
